Goal: Communication & Community: Answer question/provide support

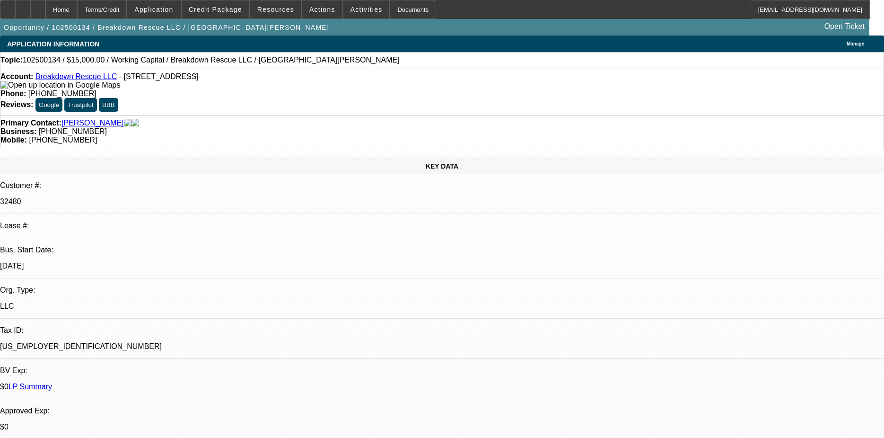
select select "0"
select select "2"
select select "0.1"
select select "4"
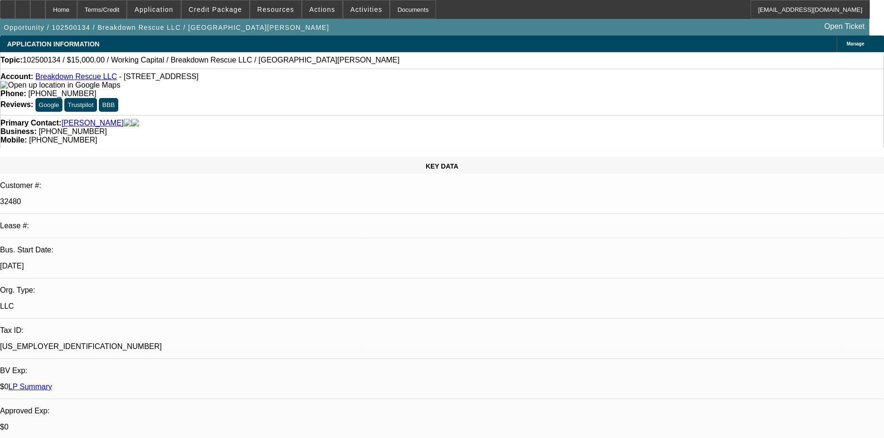
radio input "true"
drag, startPoint x: 837, startPoint y: 169, endPoint x: 837, endPoint y: 162, distance: 7.1
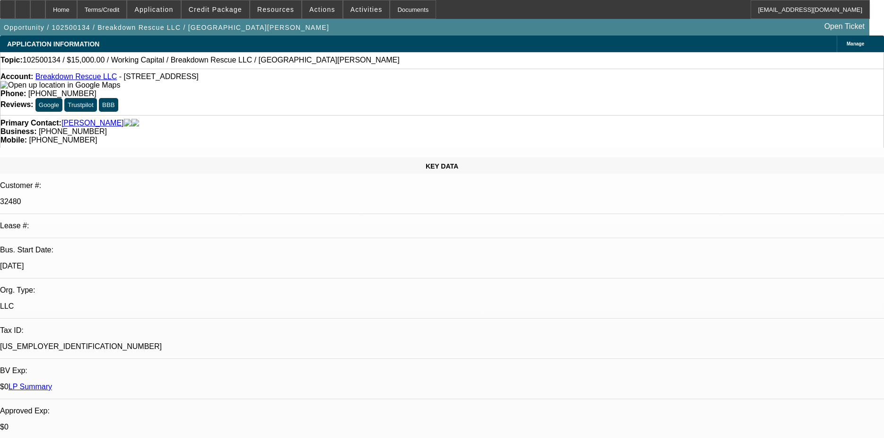
type textarea "PAID BEACON WELL, A COUPLE SMALL ISSUES. HE ENDED PAYING OFF 8 MONTHS EARLY"
radio input "false"
radio input "true"
